Goal: Information Seeking & Learning: Learn about a topic

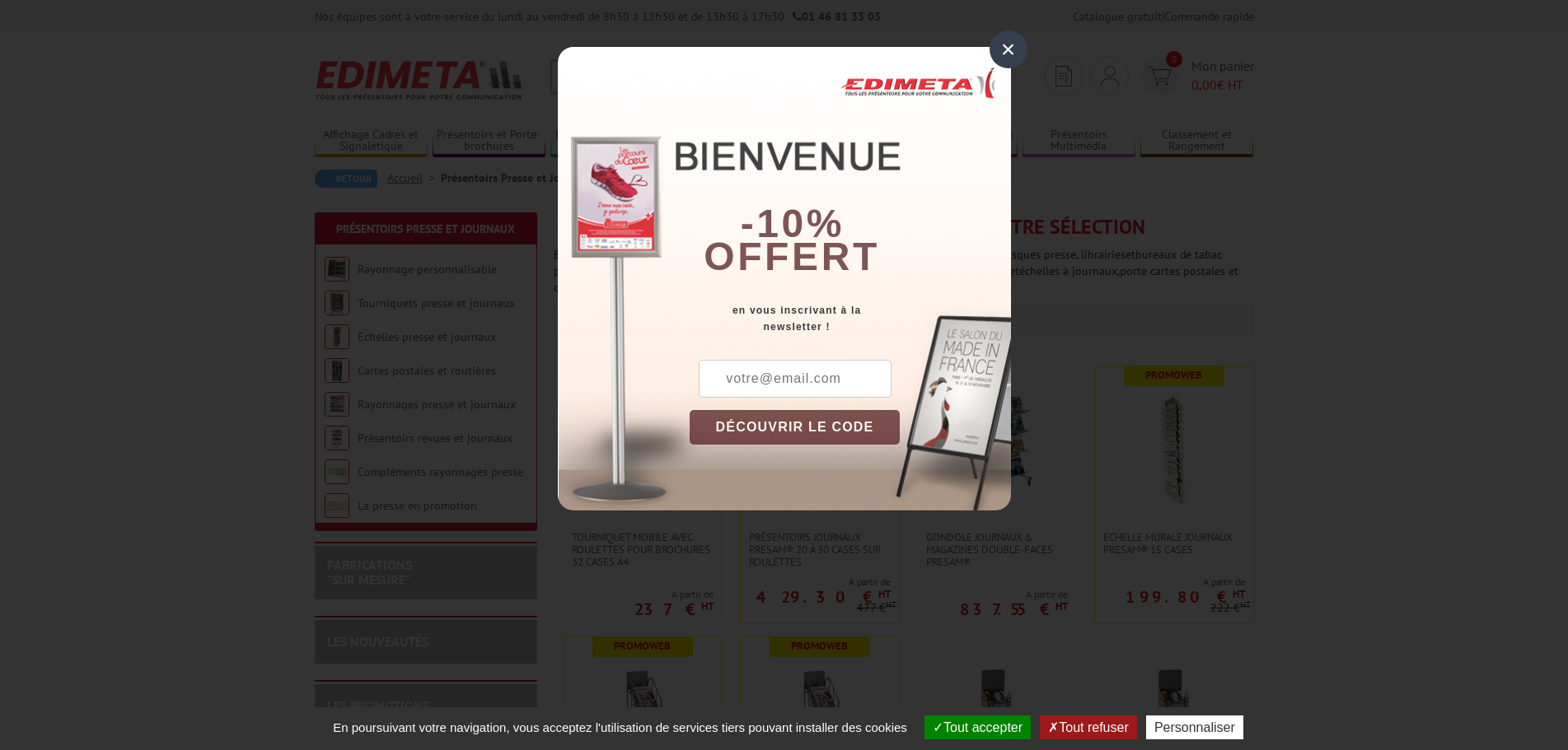
click at [1010, 54] on div "×" at bounding box center [1008, 49] width 37 height 37
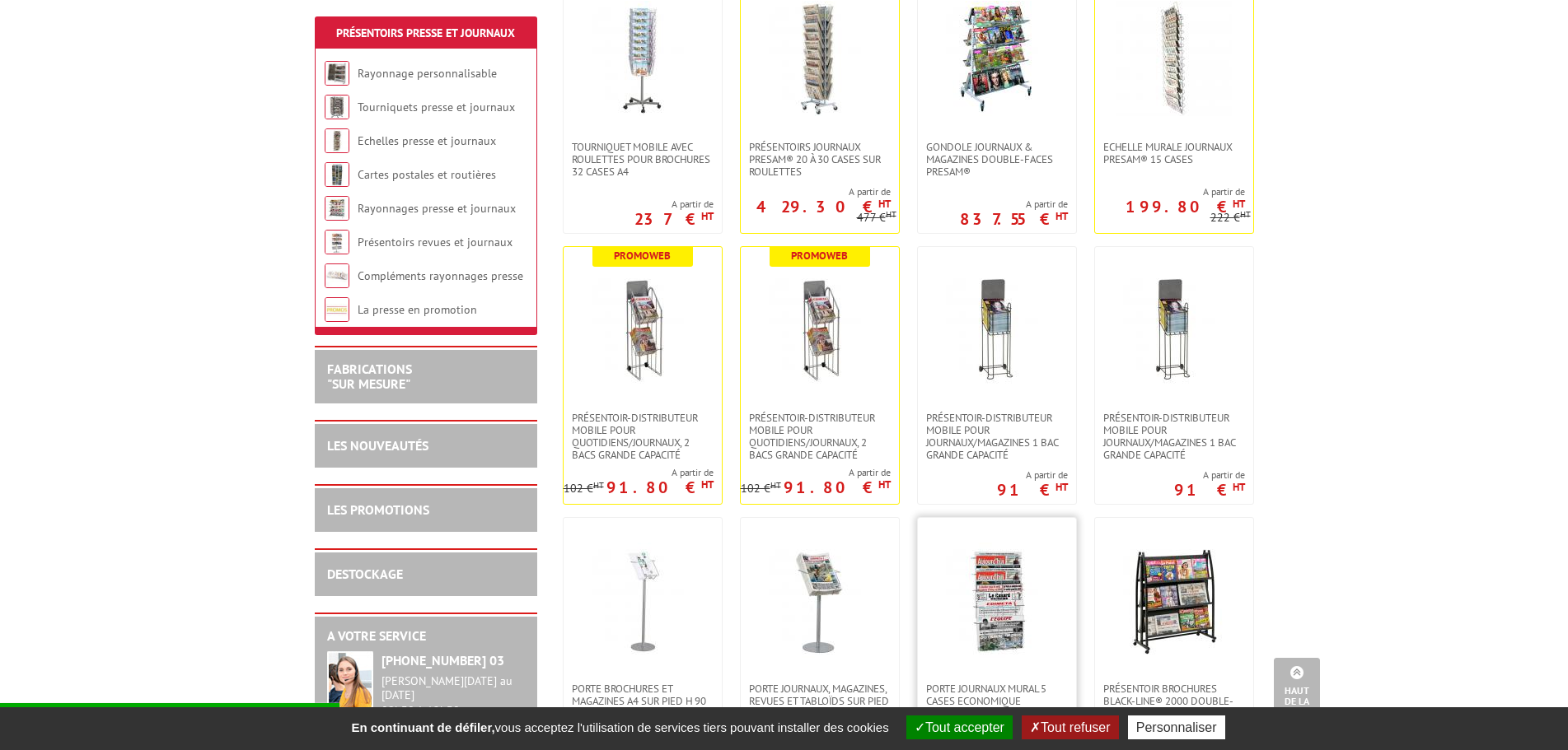
scroll to position [307, 0]
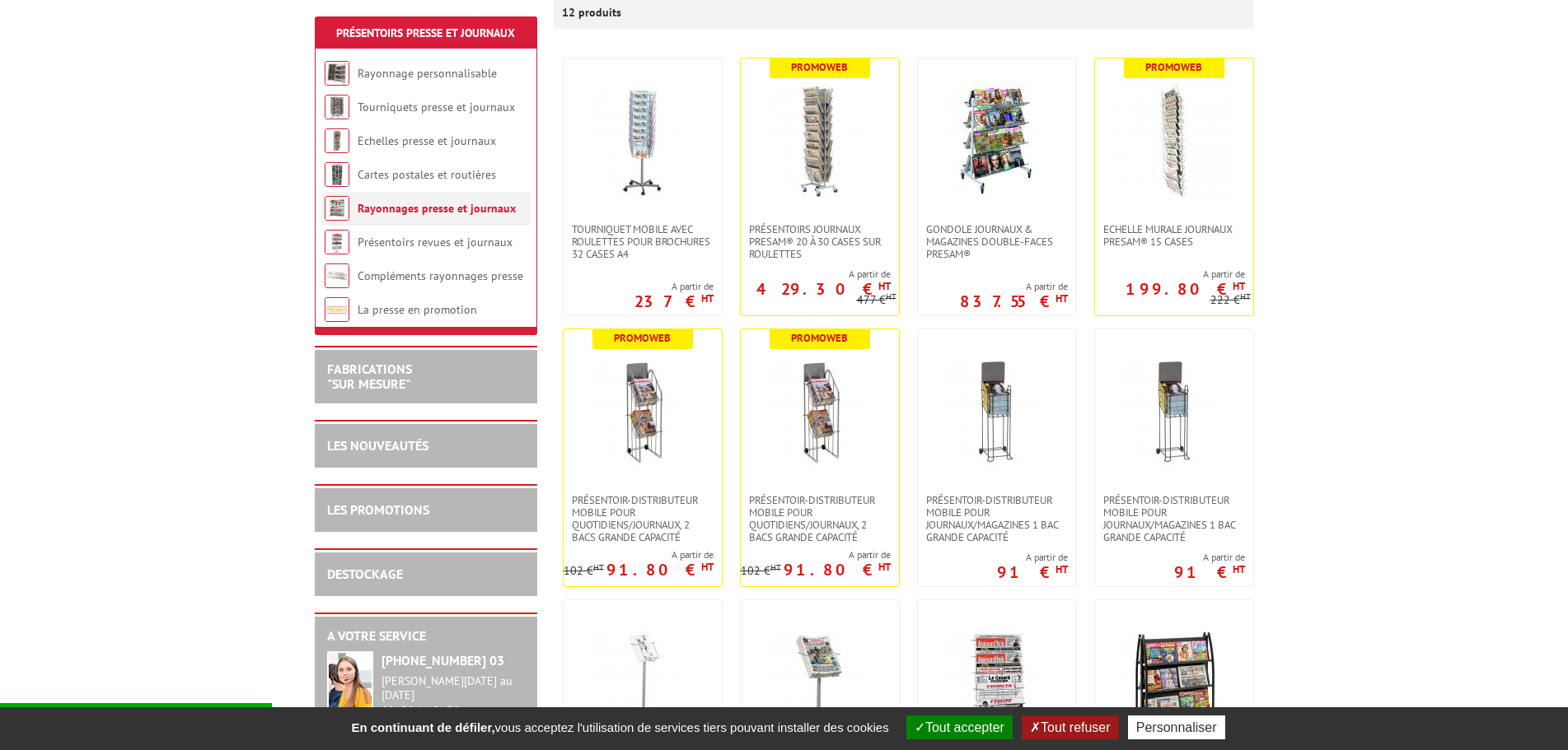
click at [430, 212] on link "Rayonnages presse et journaux" at bounding box center [437, 208] width 158 height 15
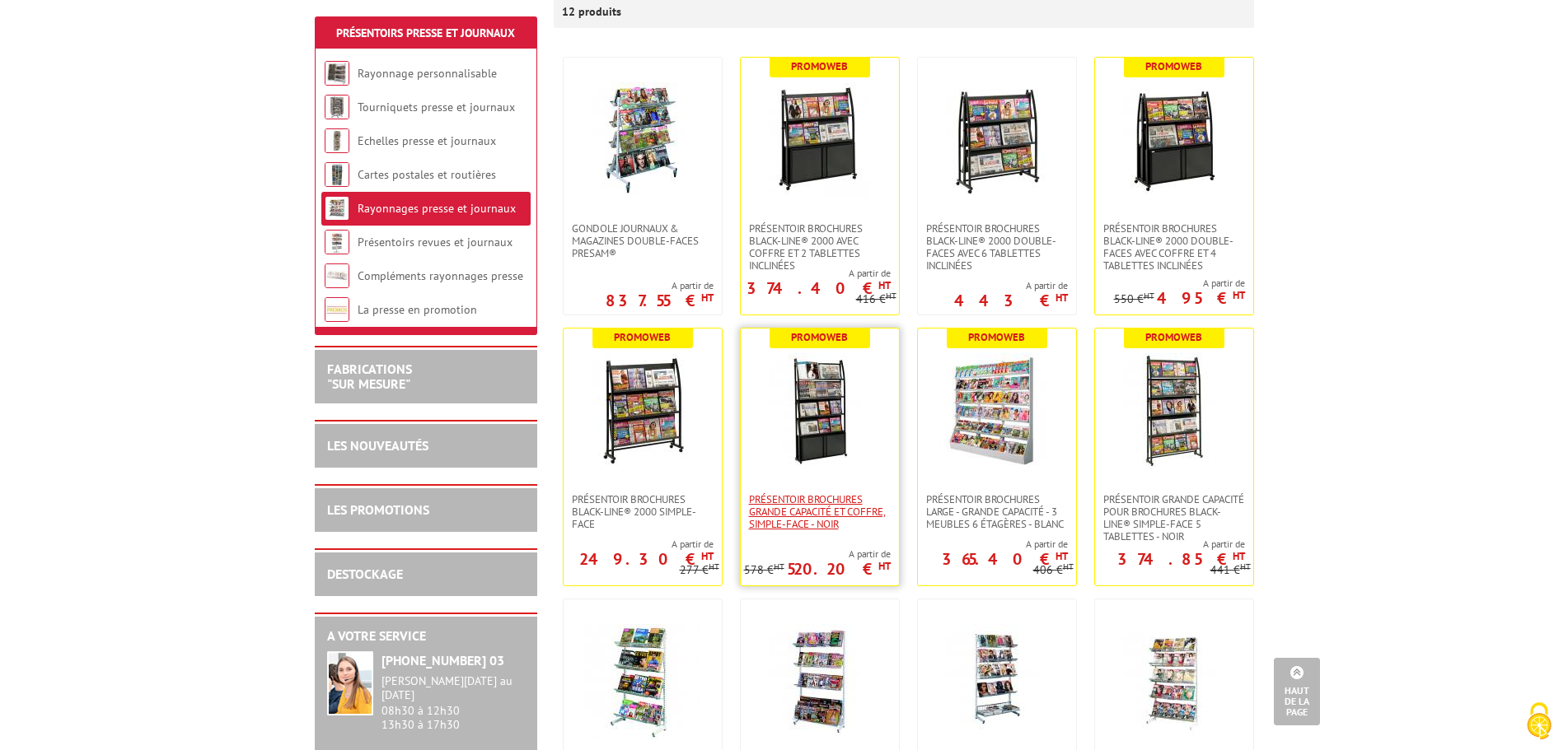
scroll to position [329, 0]
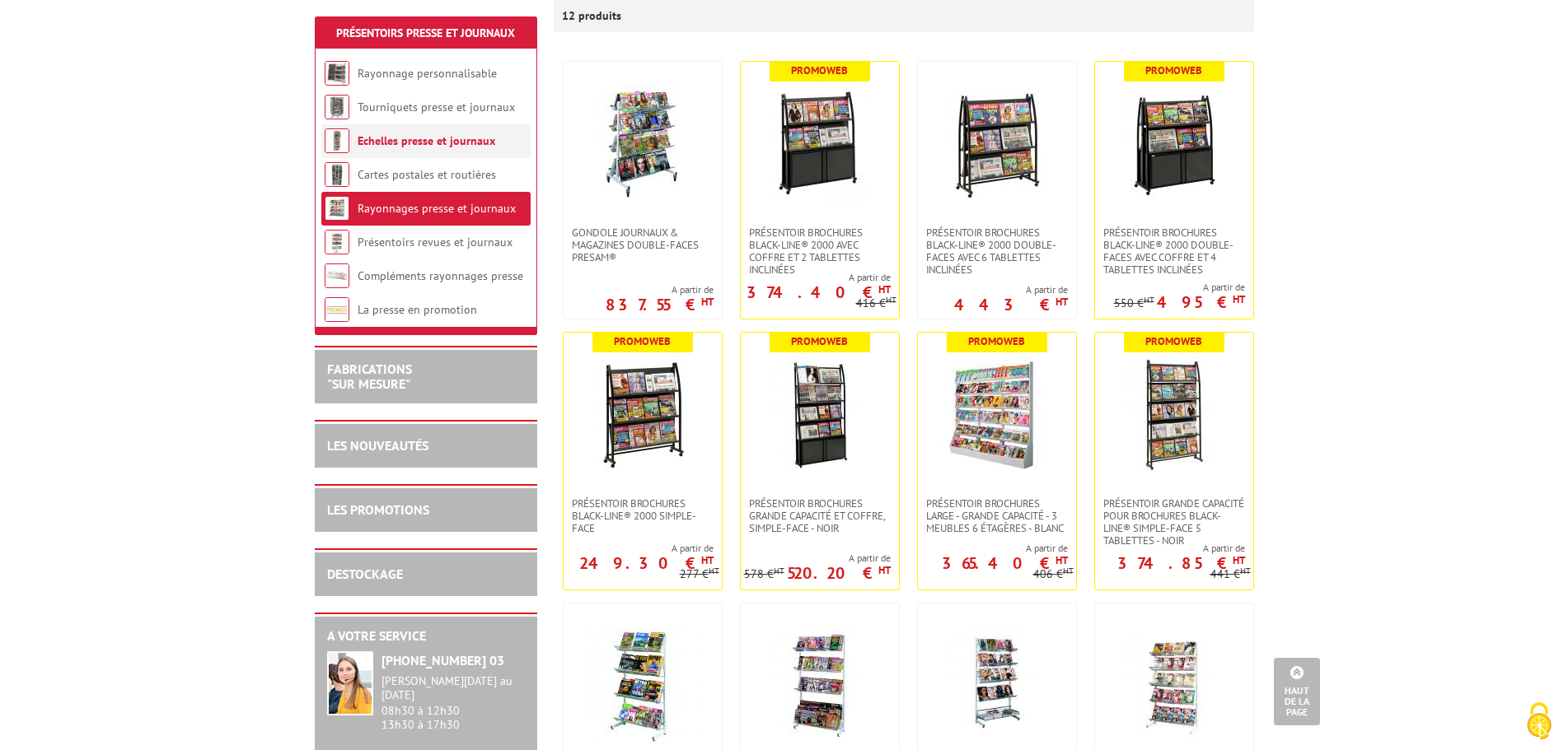
click at [397, 146] on link "Echelles presse et journaux" at bounding box center [427, 140] width 138 height 15
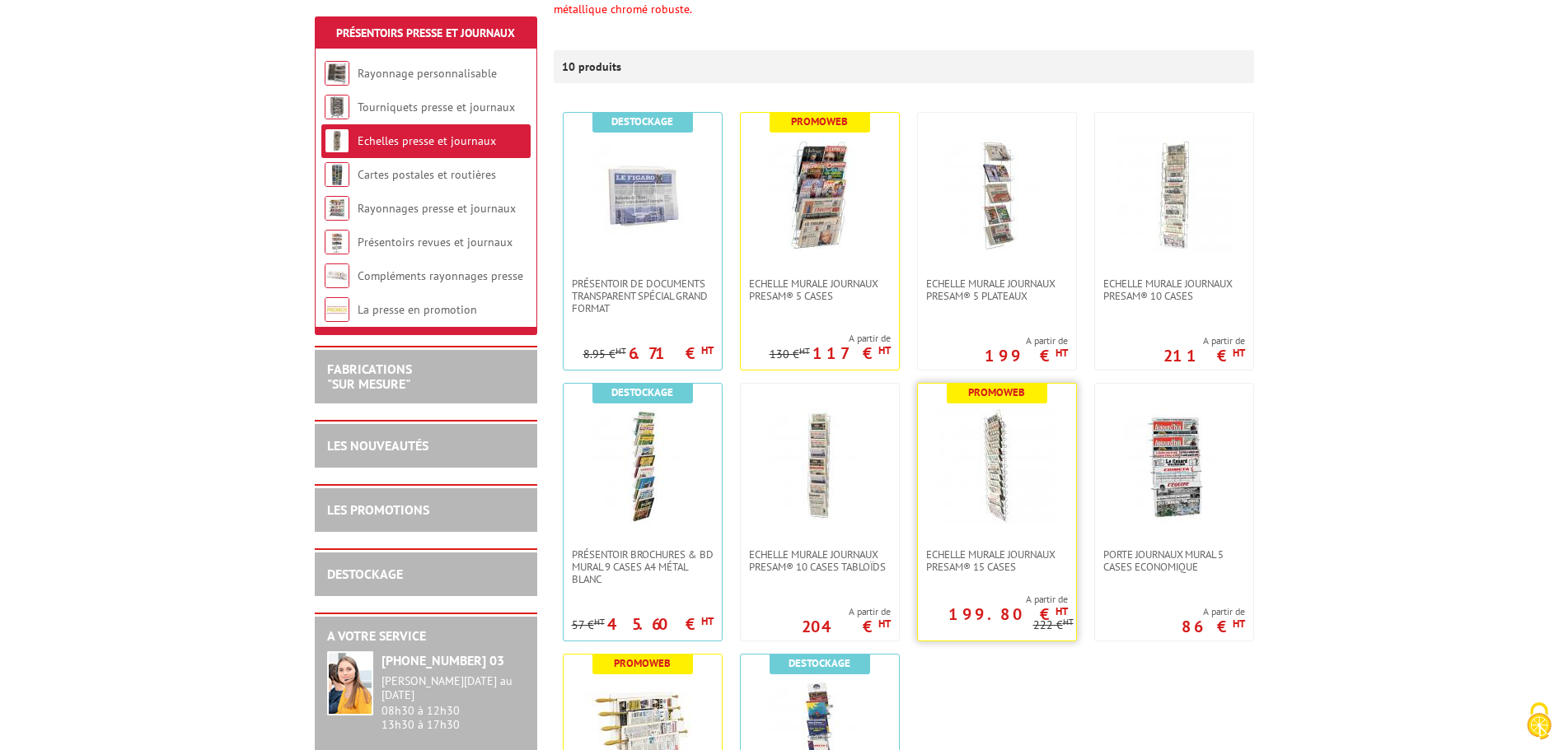
scroll to position [329, 0]
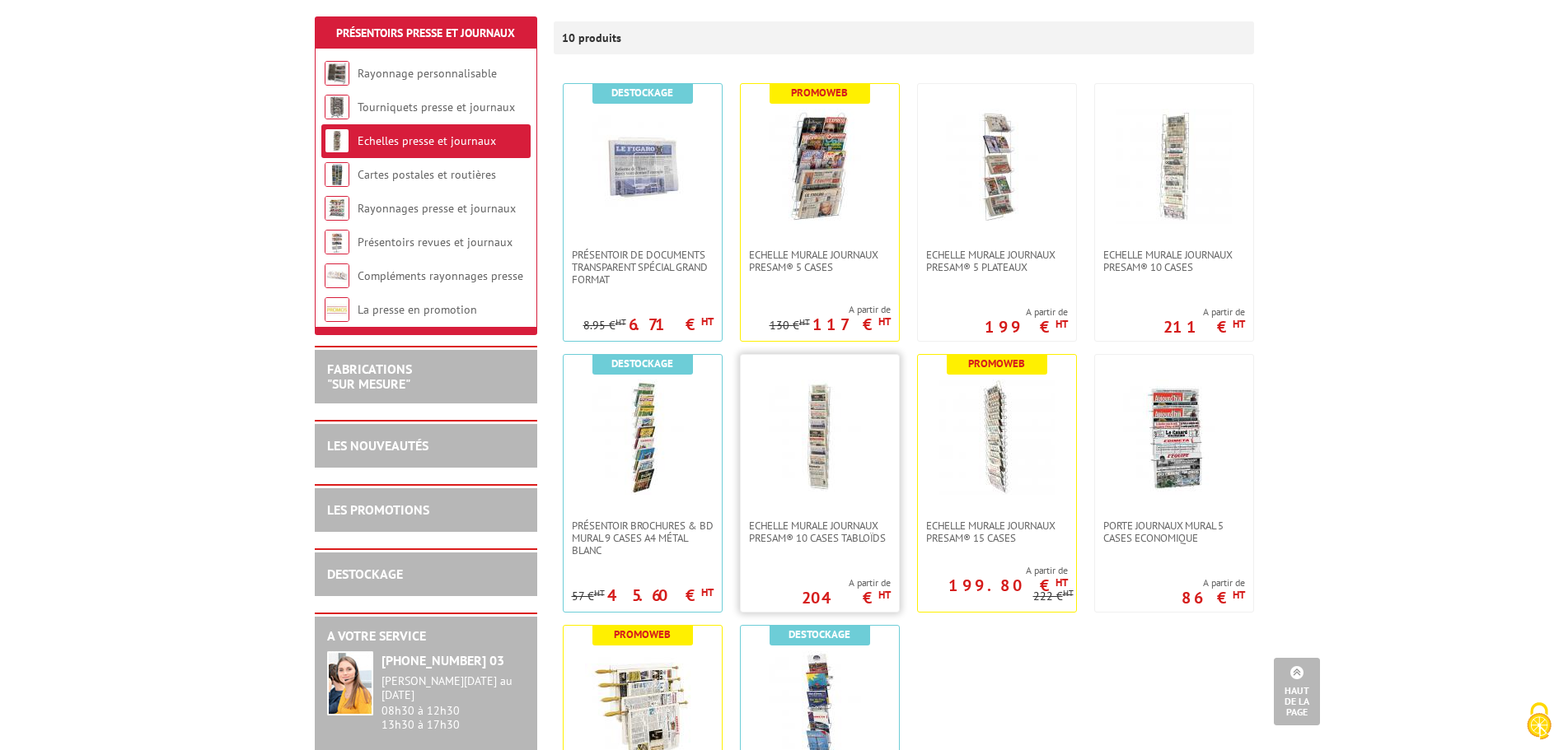
click at [848, 408] on img at bounding box center [820, 437] width 115 height 115
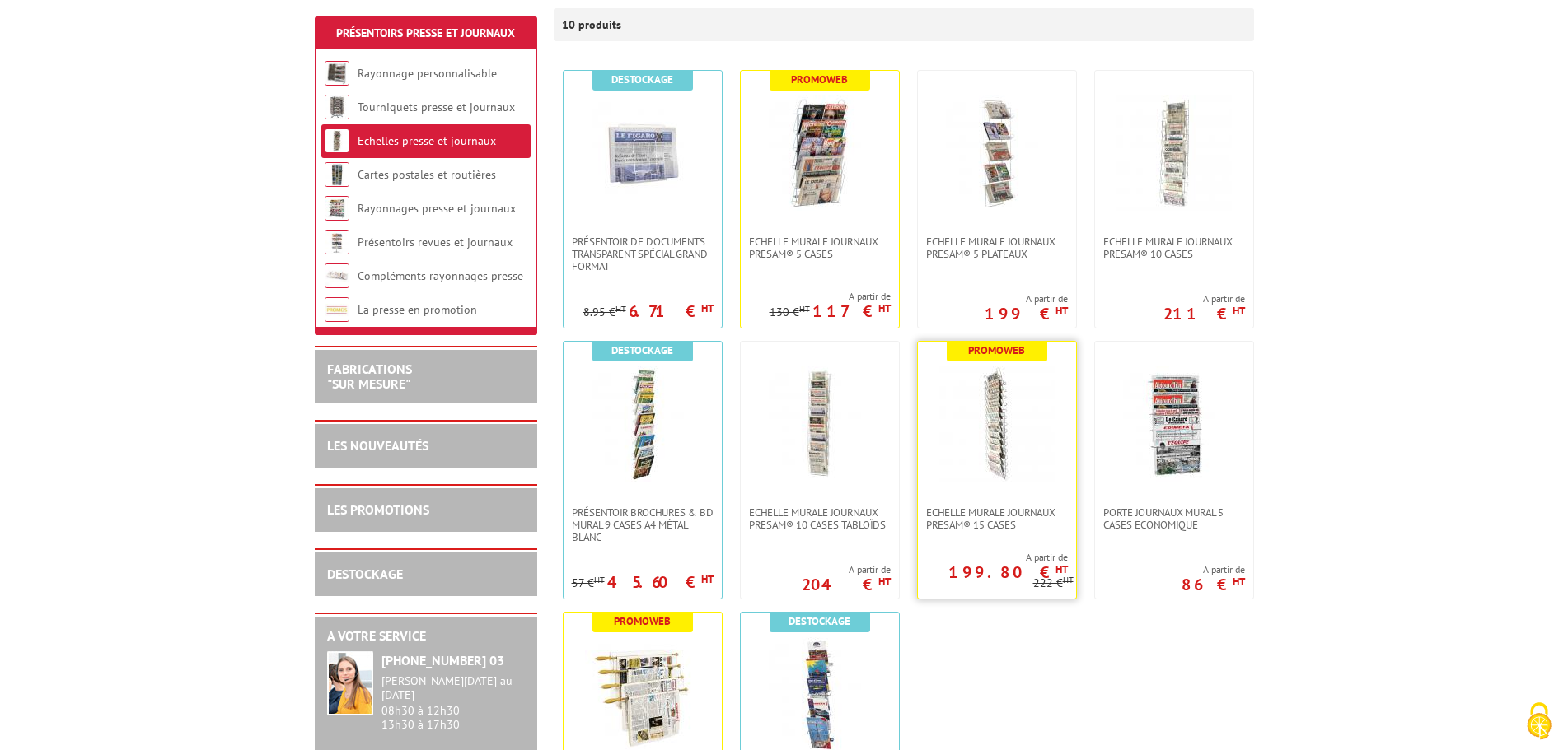
click at [1037, 427] on img at bounding box center [996, 424] width 115 height 115
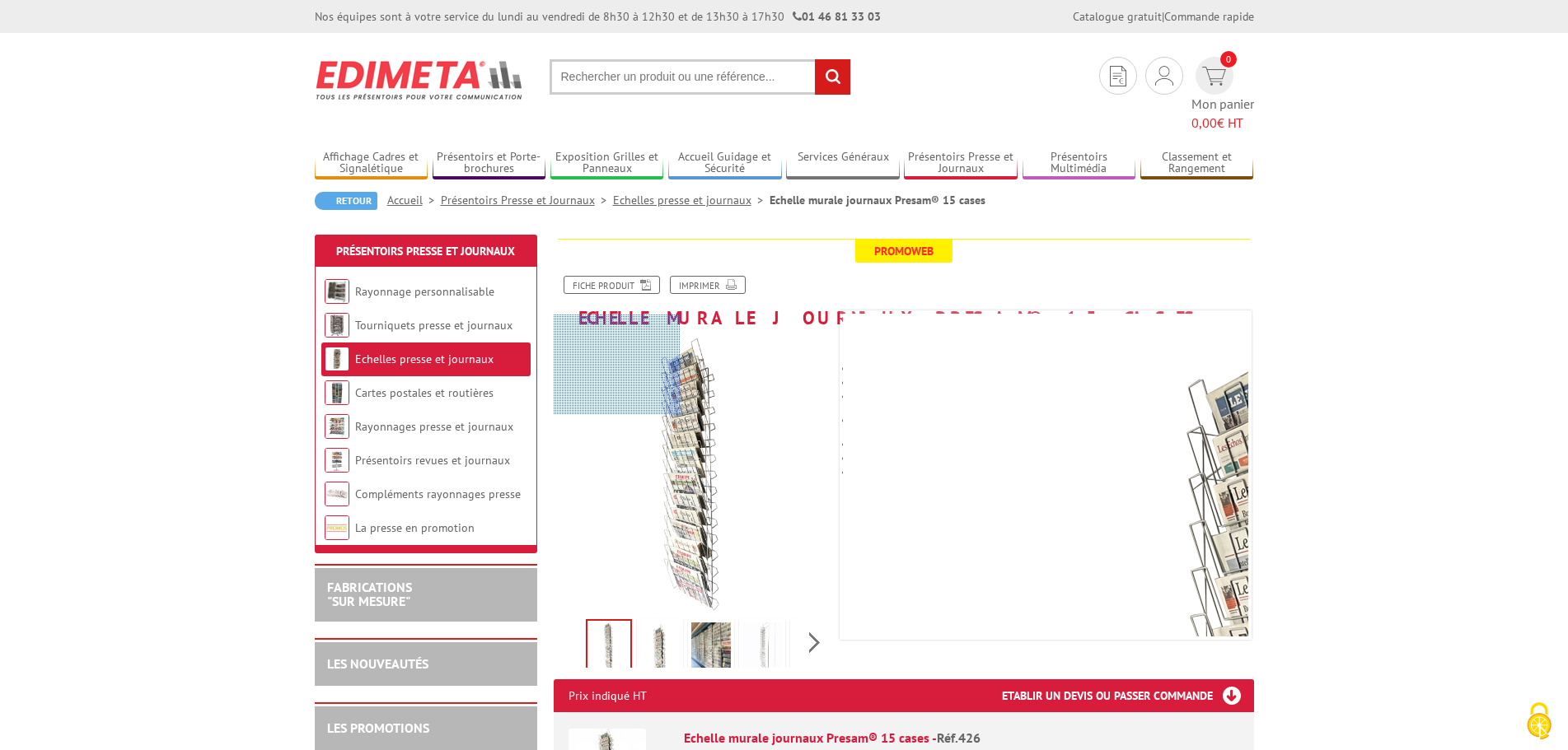
click at [599, 365] on div at bounding box center [616, 365] width 127 height 101
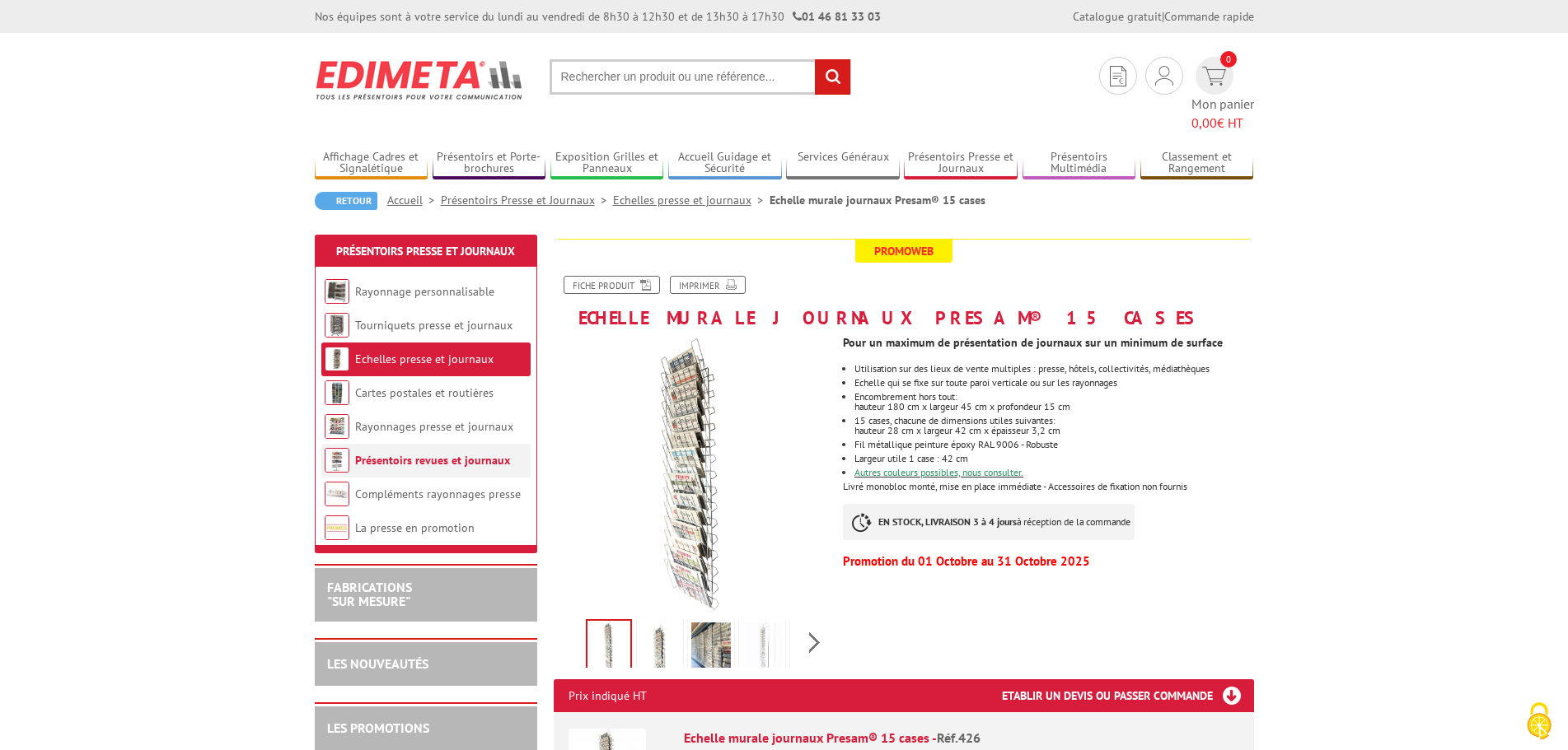
click at [398, 452] on link "Présentoirs revues et journaux" at bounding box center [432, 459] width 155 height 15
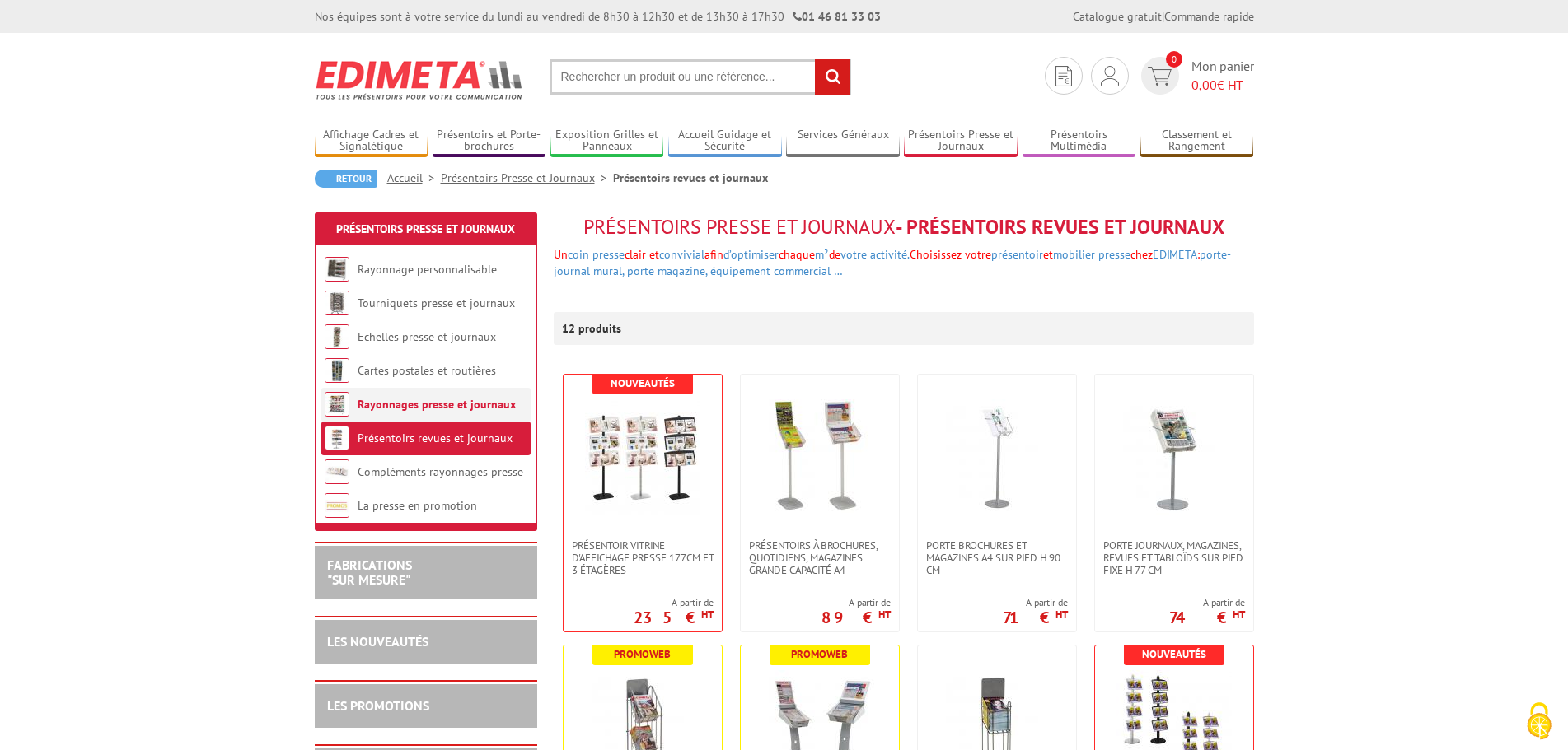
click at [398, 402] on link "Rayonnages presse et journaux" at bounding box center [437, 404] width 158 height 15
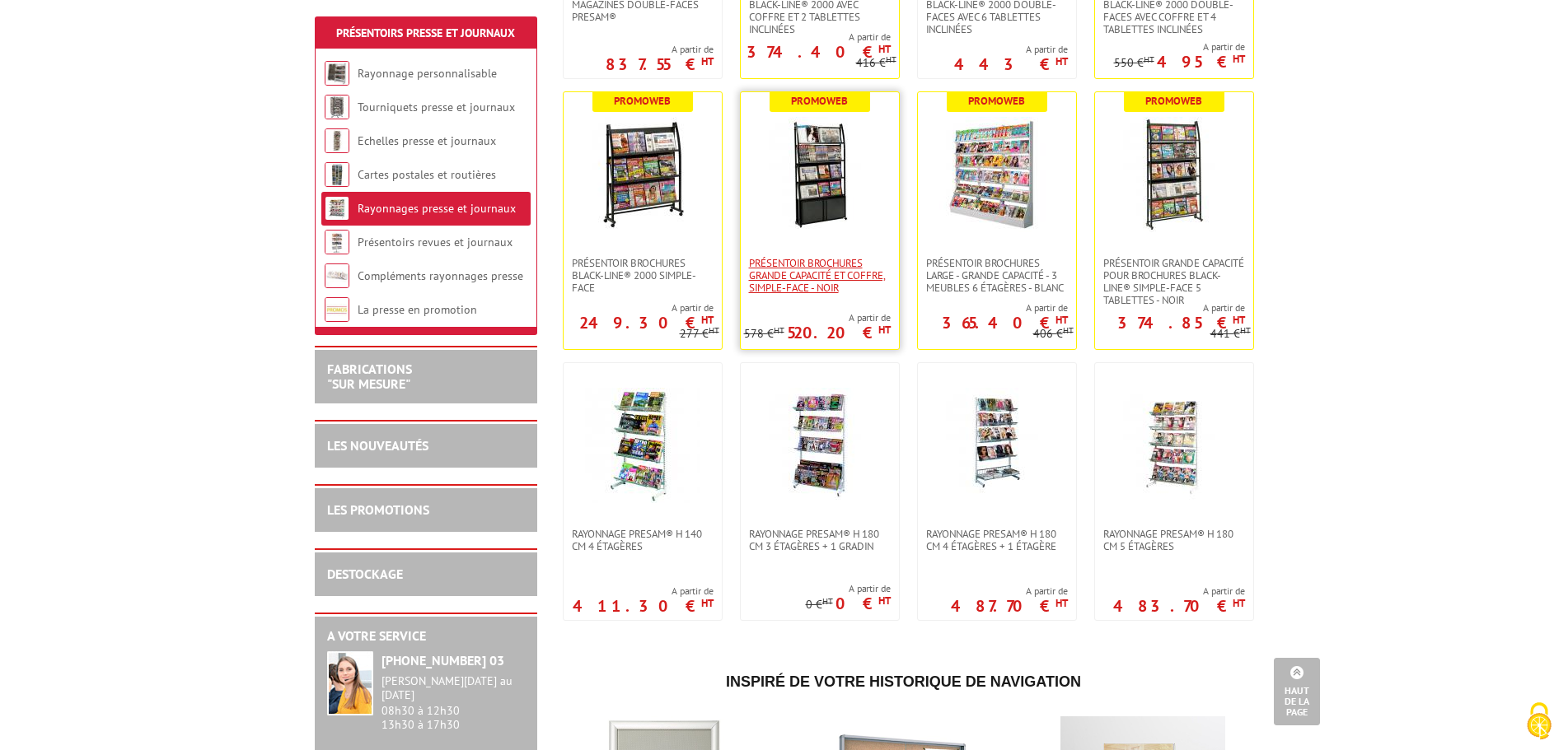
scroll to position [741, 0]
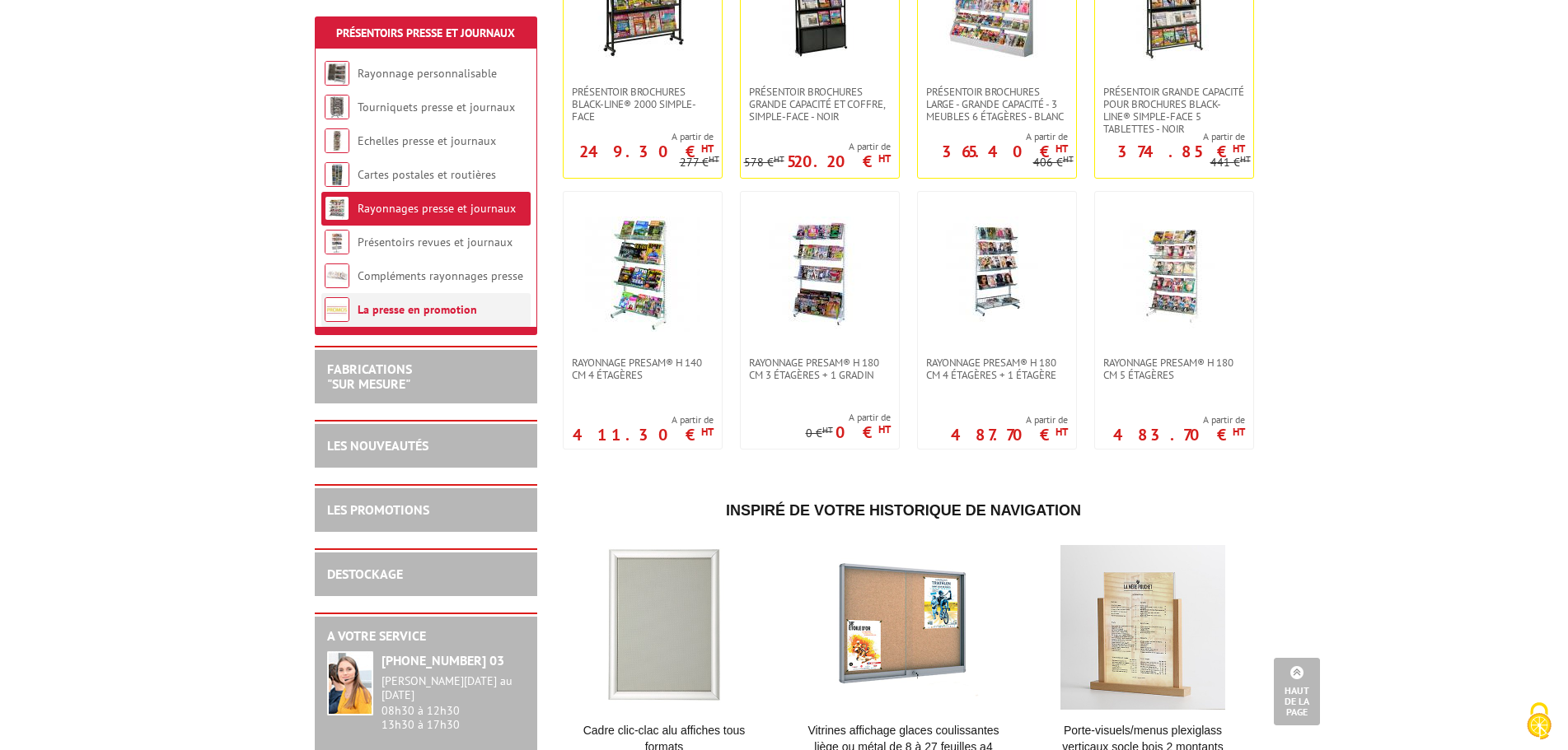
click at [413, 306] on link "La presse en promotion" at bounding box center [417, 309] width 119 height 15
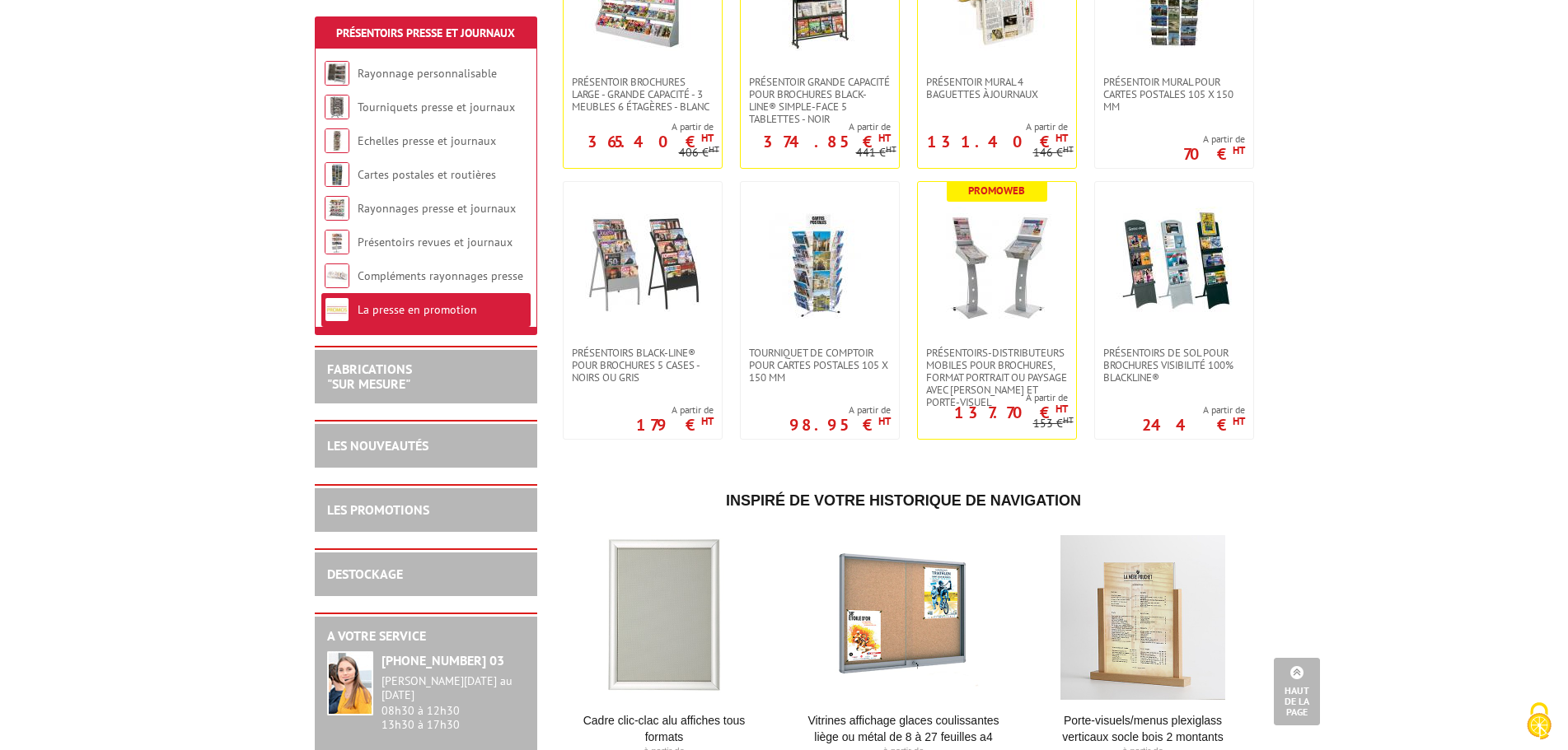
scroll to position [1482, 0]
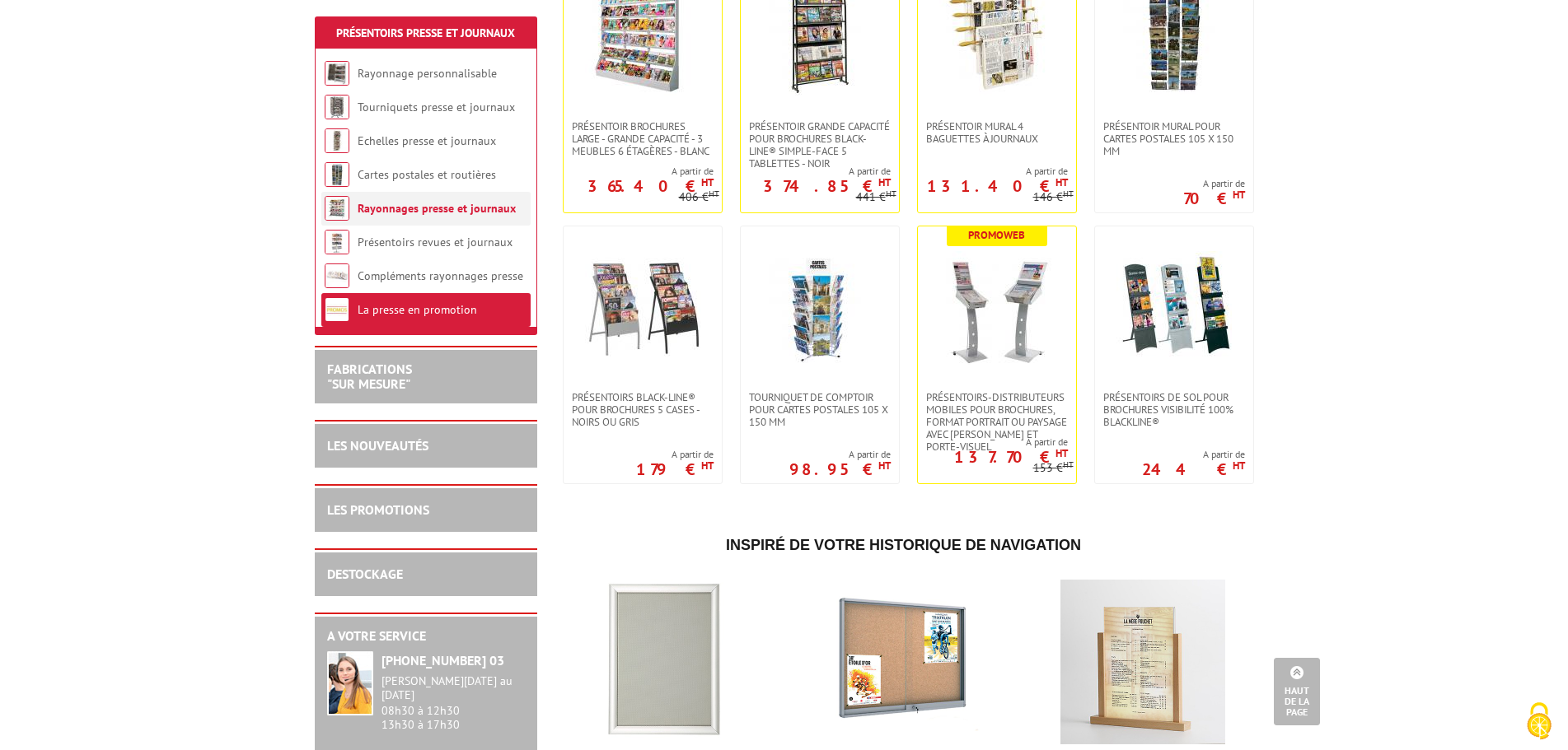
click at [426, 208] on link "Rayonnages presse et journaux" at bounding box center [437, 208] width 158 height 15
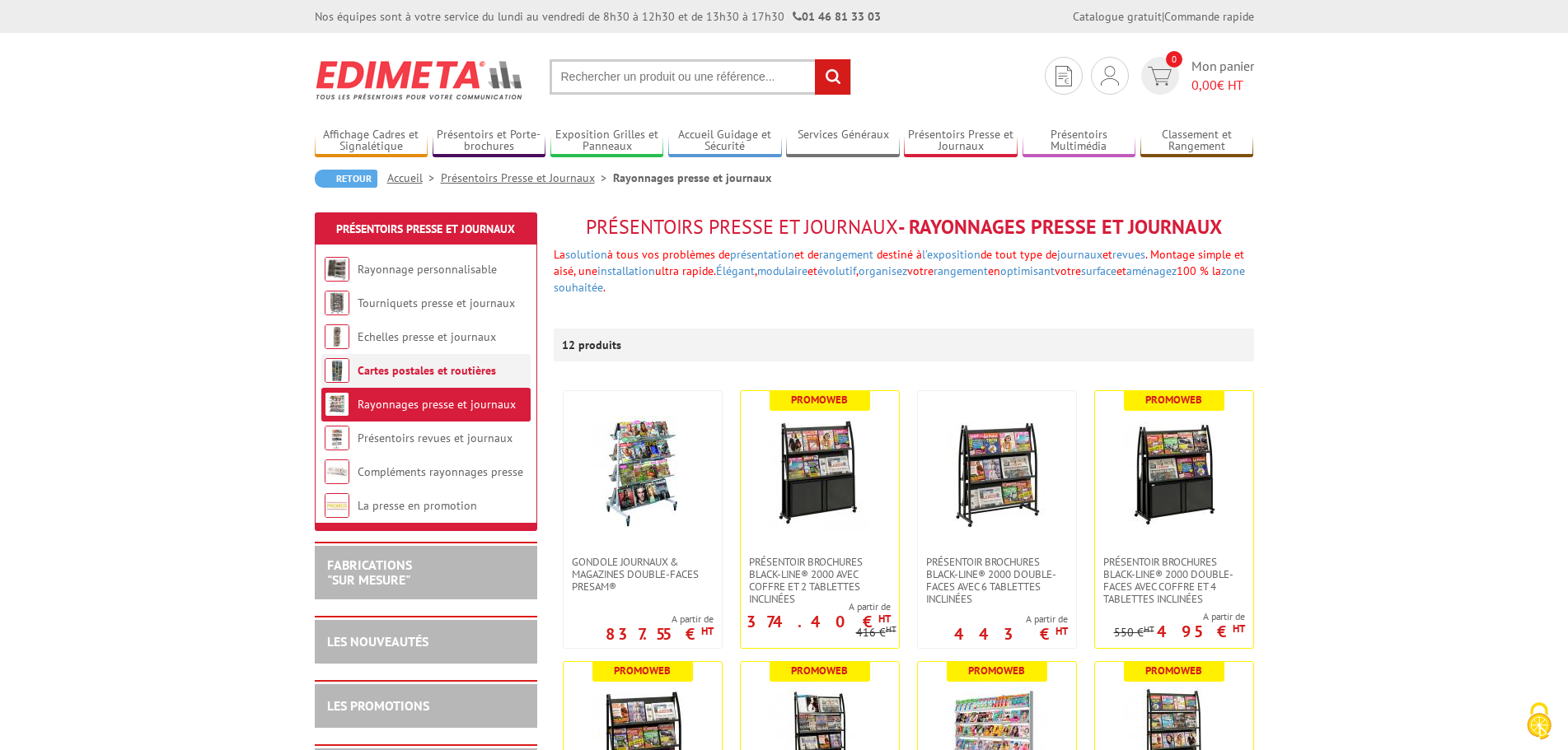
click at [428, 368] on link "Cartes postales et routières" at bounding box center [427, 370] width 138 height 15
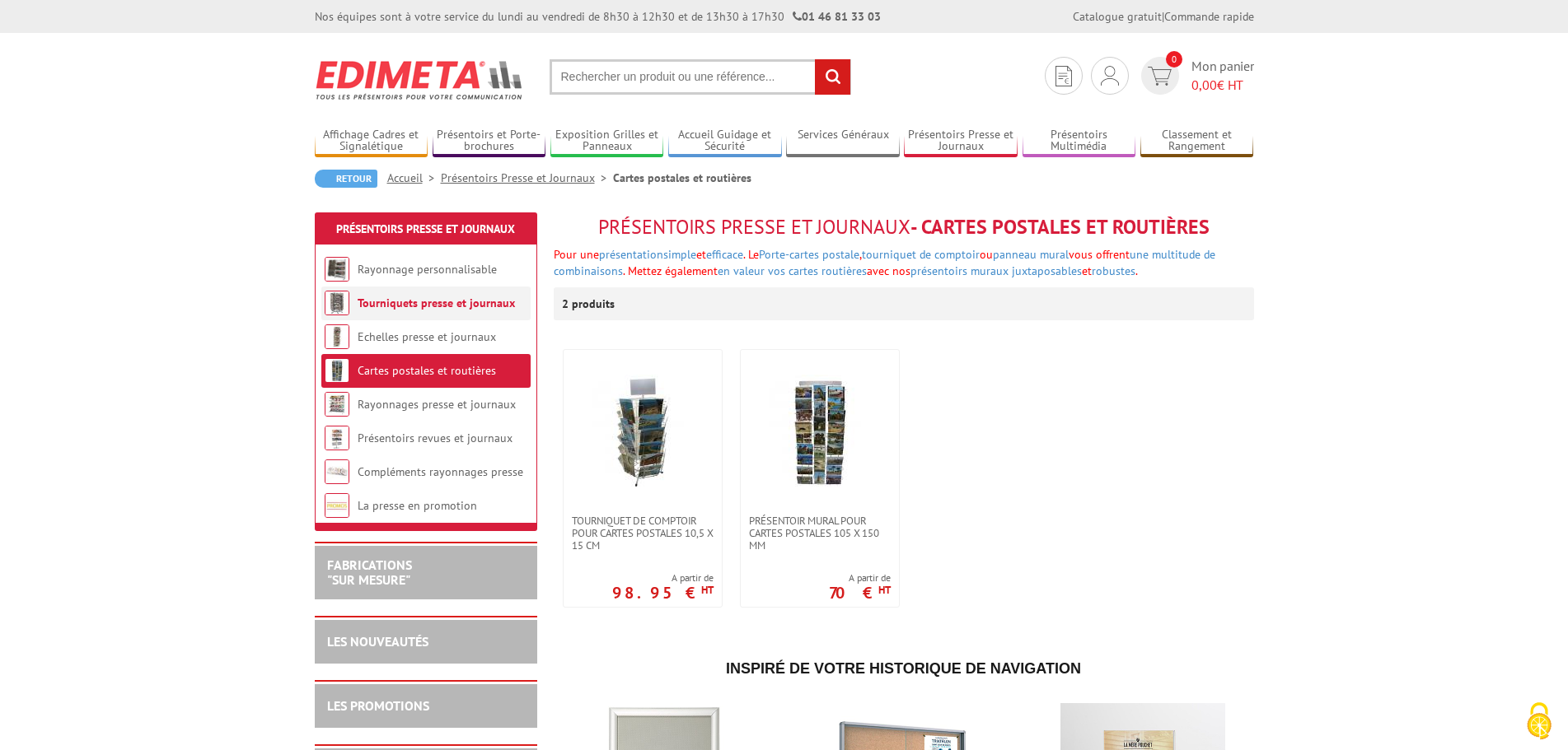
click at [383, 303] on link "Tourniquets presse et journaux" at bounding box center [437, 303] width 158 height 15
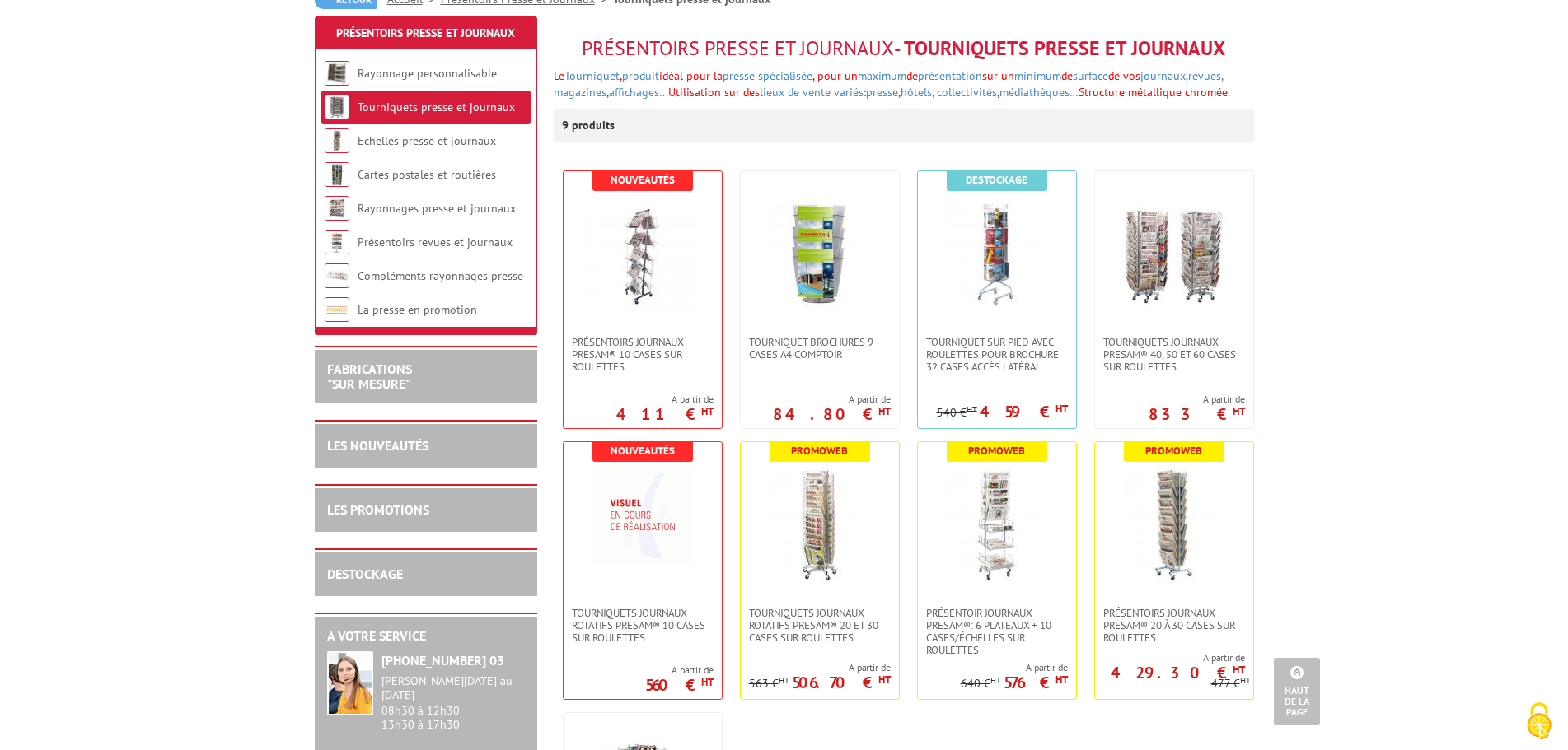
scroll to position [165, 0]
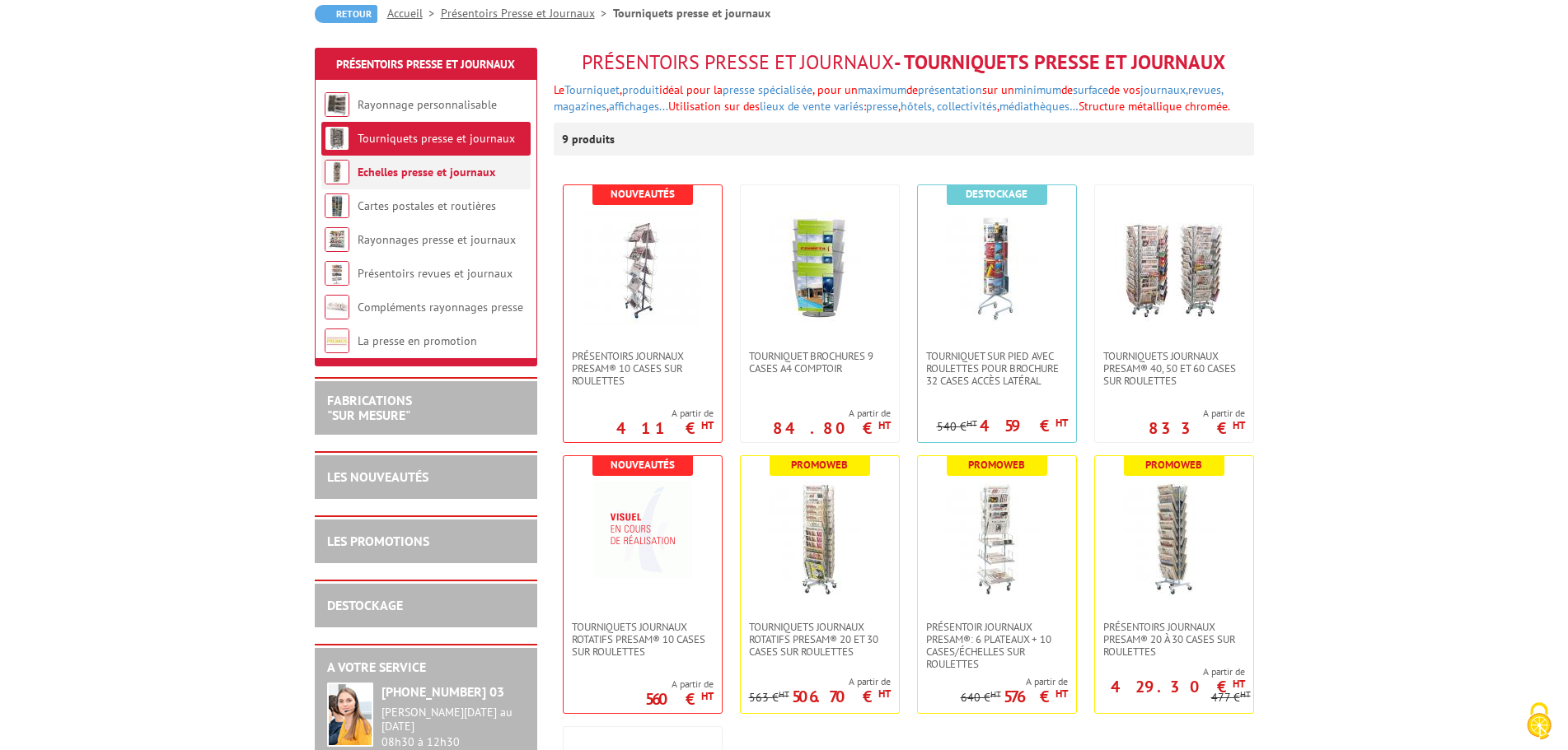
click at [402, 177] on link "Echelles presse et journaux" at bounding box center [427, 171] width 138 height 15
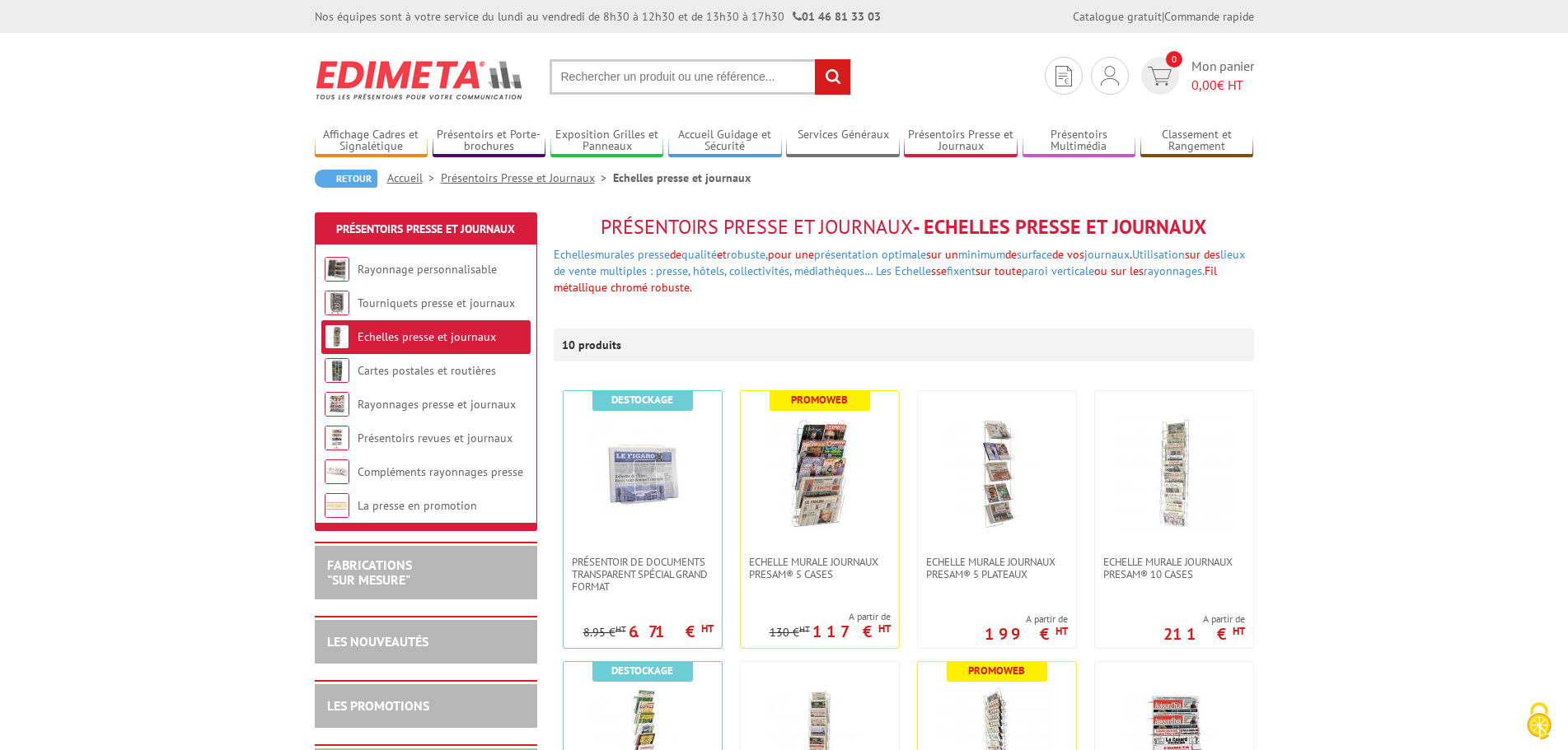
click at [392, 334] on link "Echelles presse et journaux" at bounding box center [427, 336] width 138 height 15
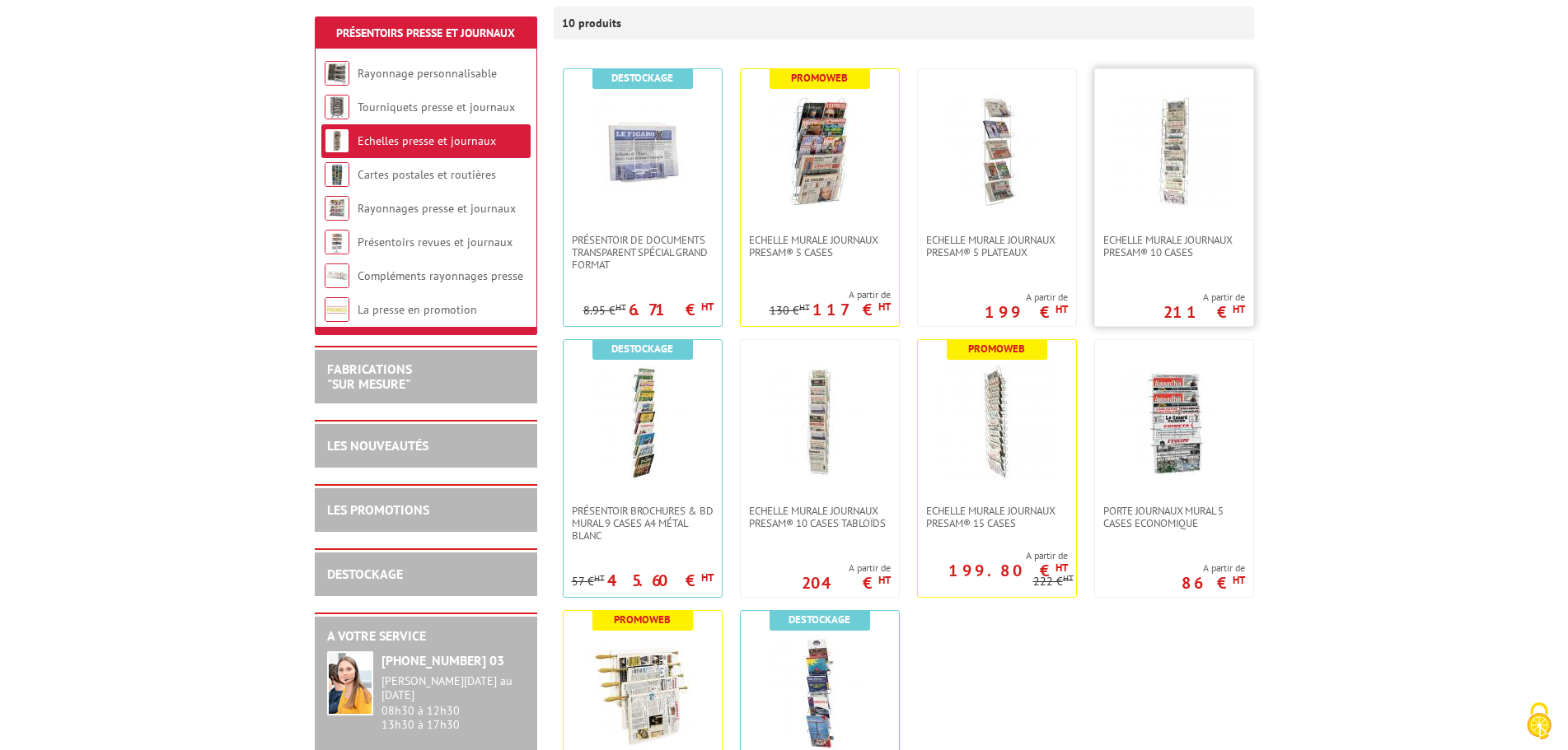
scroll to position [329, 0]
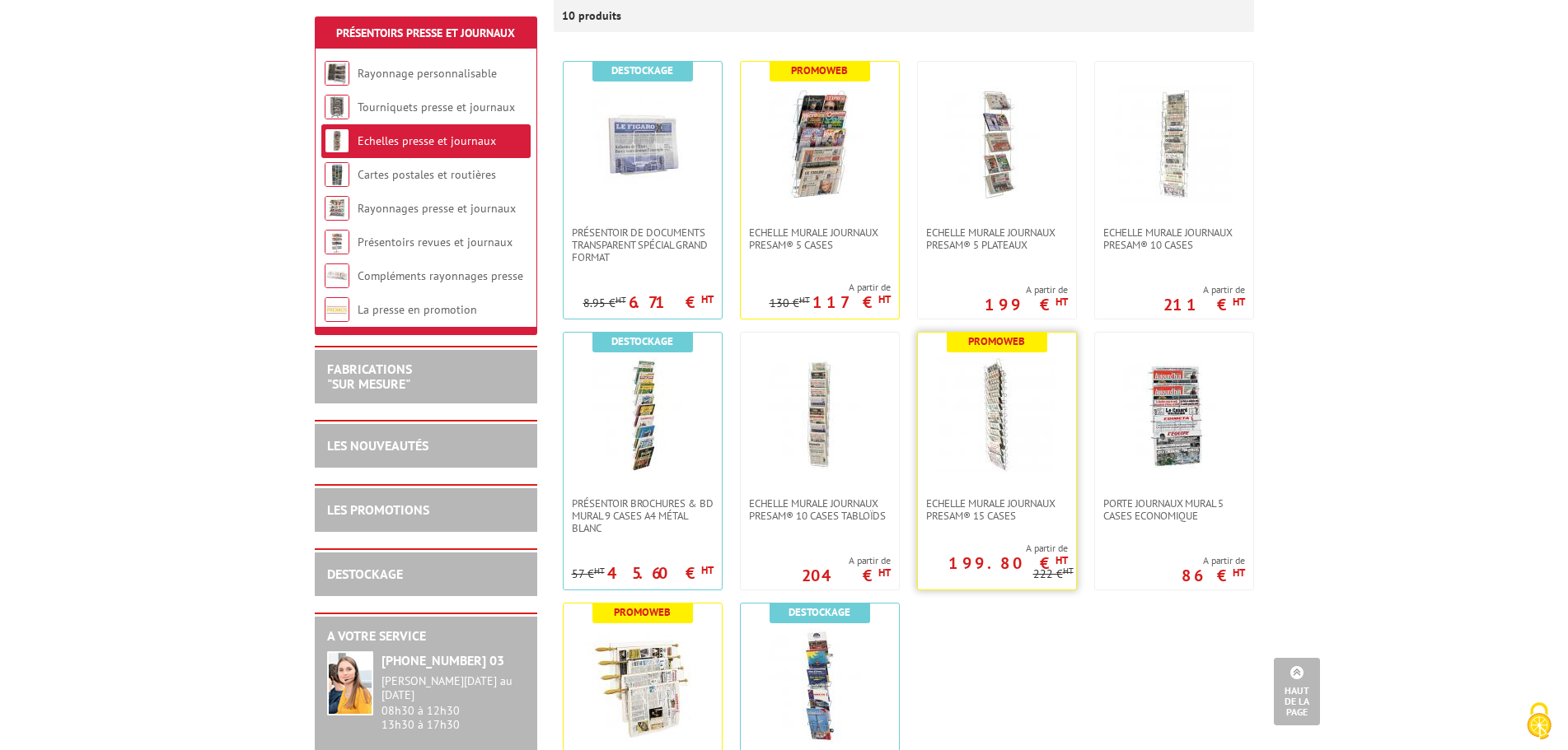
click at [1029, 416] on img at bounding box center [996, 415] width 115 height 115
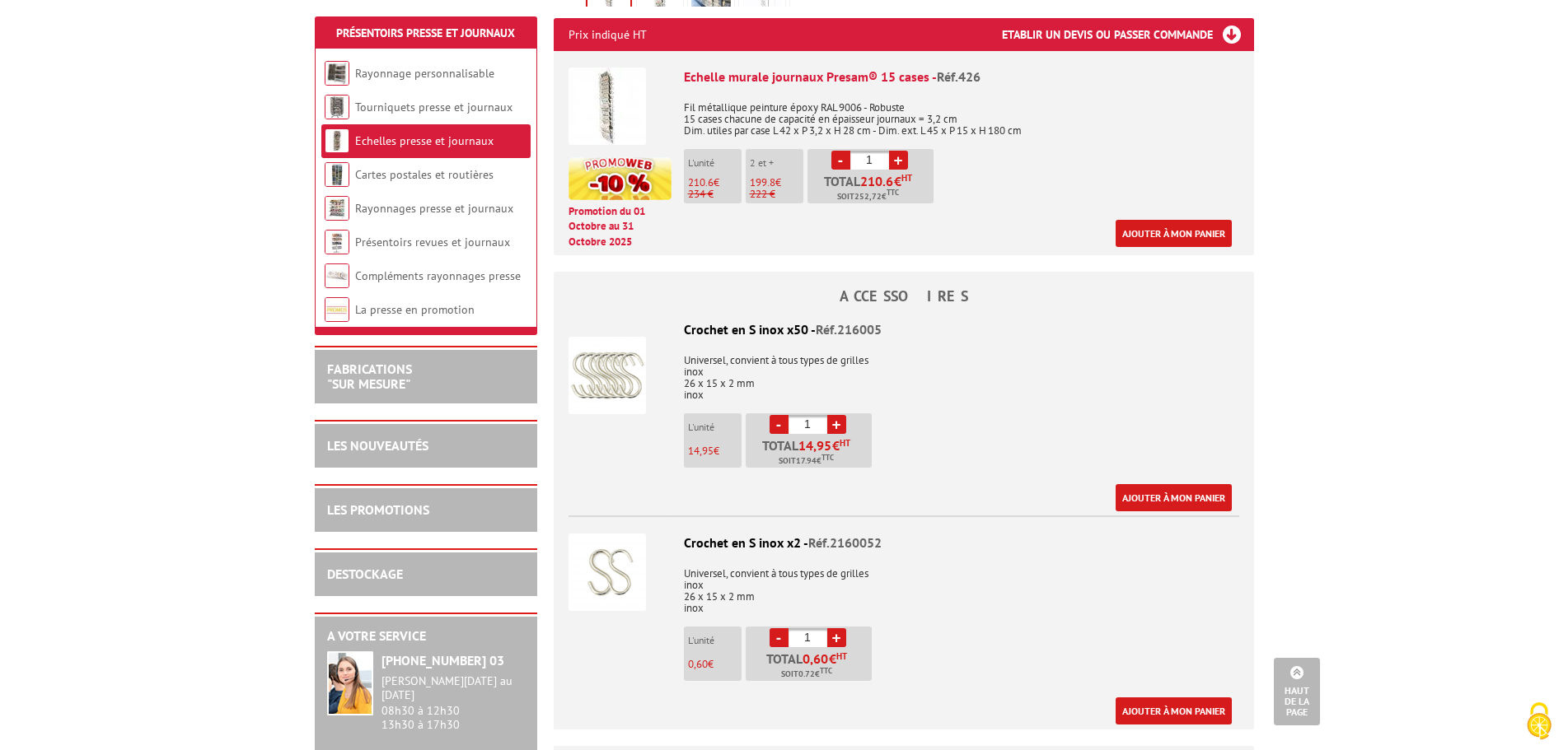
scroll to position [494, 0]
